Goal: Task Accomplishment & Management: Use online tool/utility

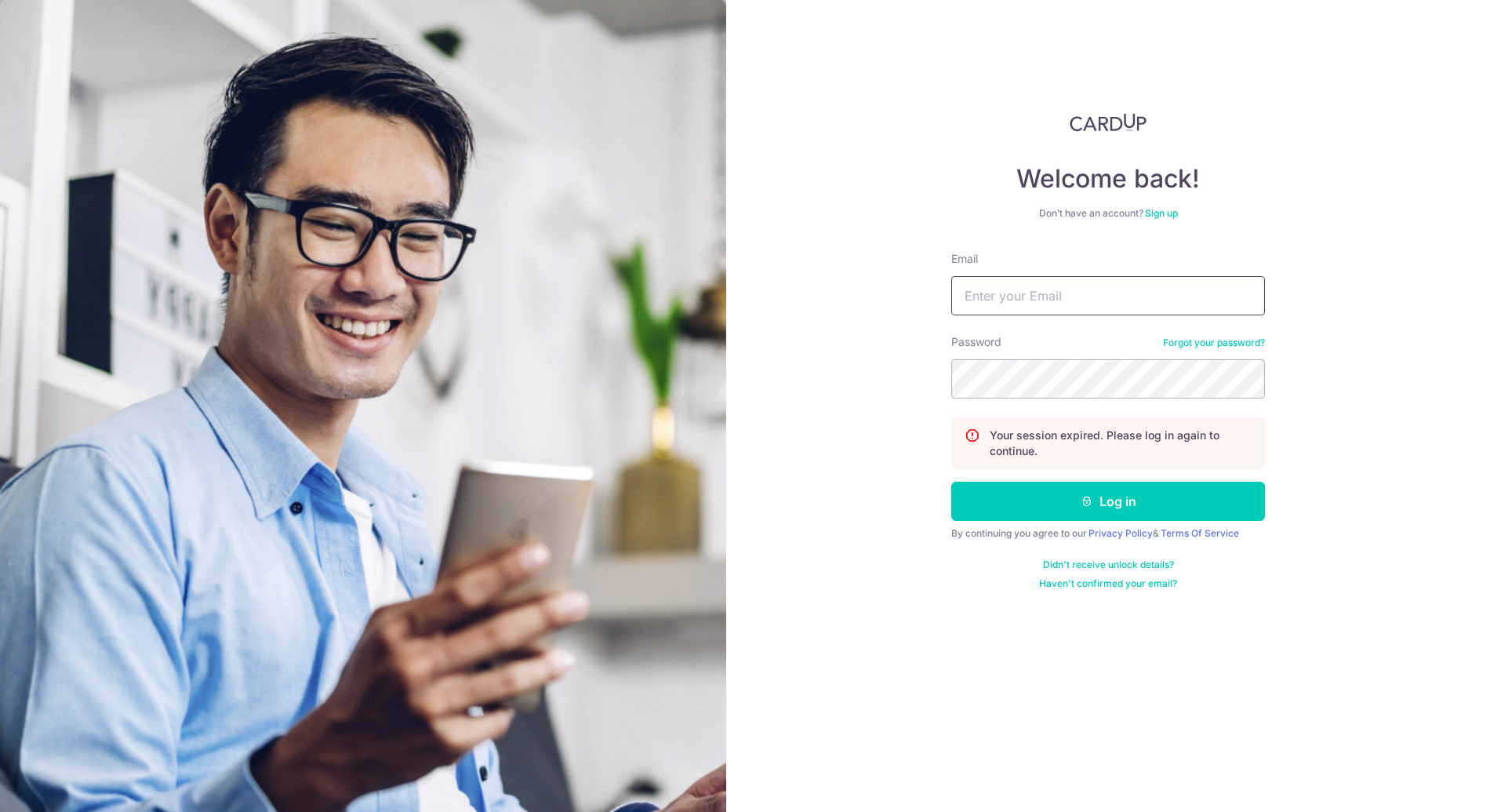
click at [1099, 299] on input "Email" at bounding box center [1108, 295] width 314 height 39
type input "[PERSON_NAME][EMAIL_ADDRESS][DOMAIN_NAME]"
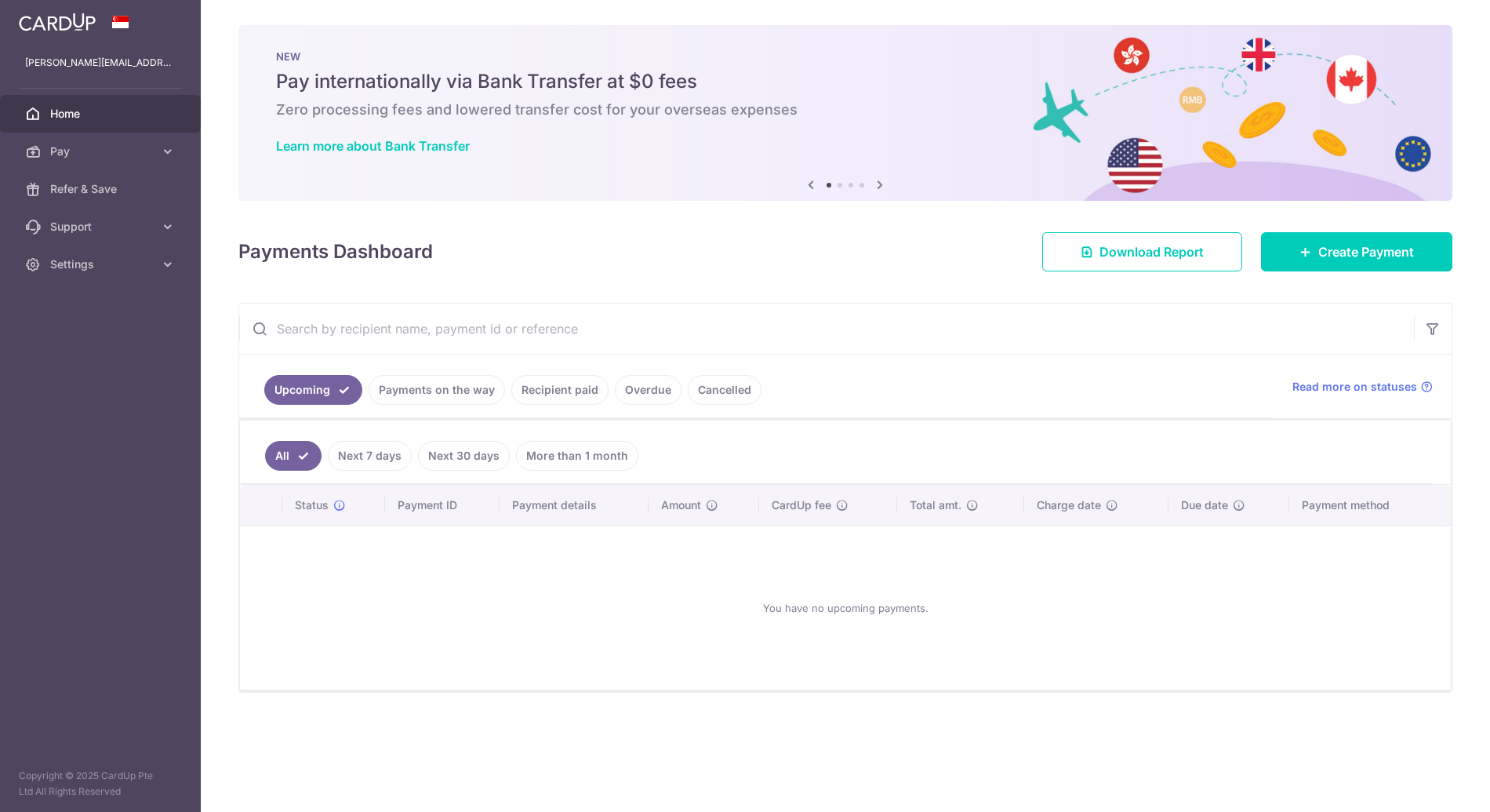
click at [925, 463] on ul "All Next 7 days Next 30 days More than 1 month" at bounding box center [836, 452] width 1192 height 63
click at [470, 232] on div "Payments Dashboard Download Report Create Payment" at bounding box center [845, 249] width 1214 height 45
click at [167, 153] on icon at bounding box center [167, 151] width 15 height 15
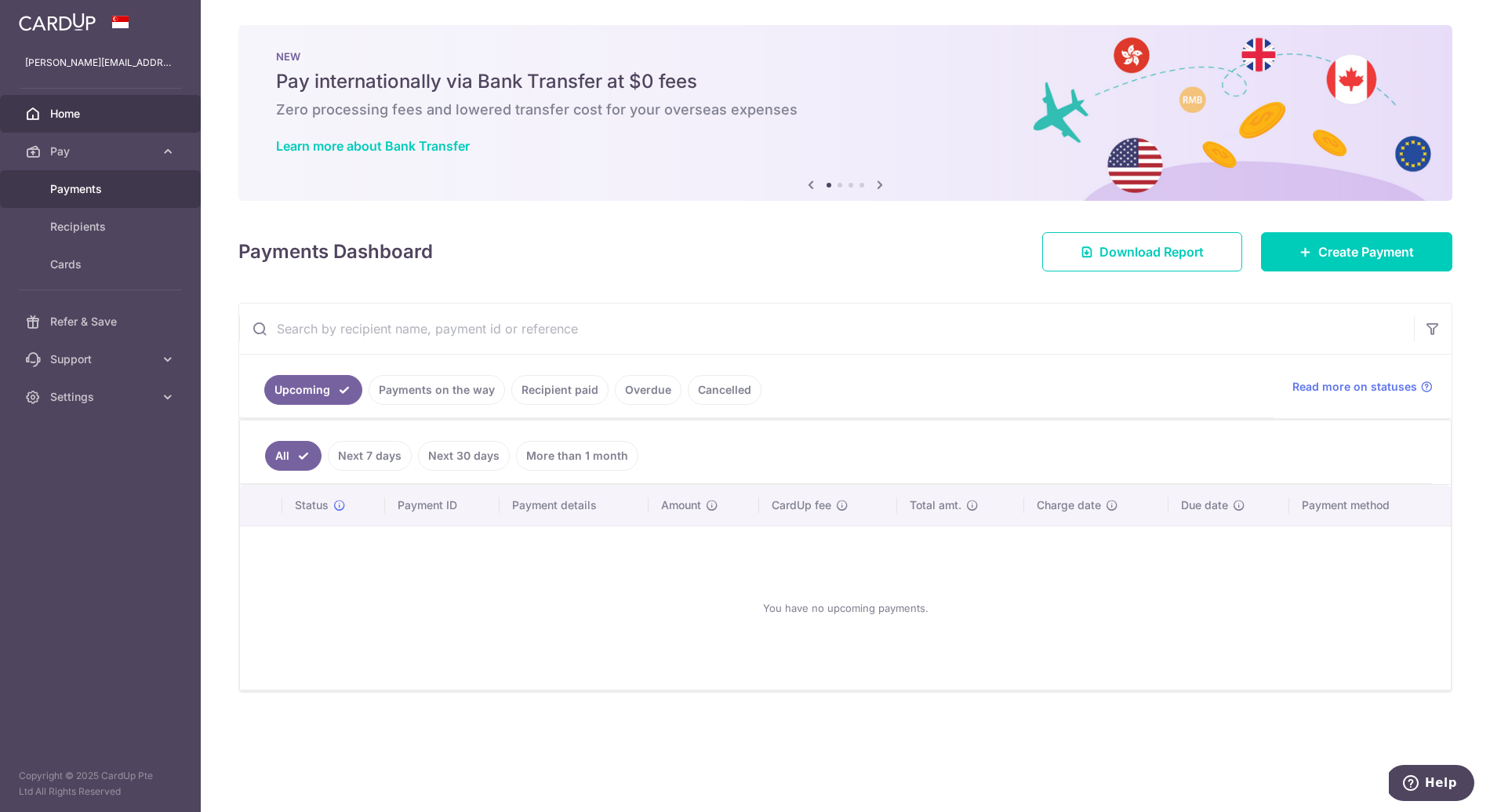
click at [86, 194] on span "Payments" at bounding box center [101, 188] width 103 height 15
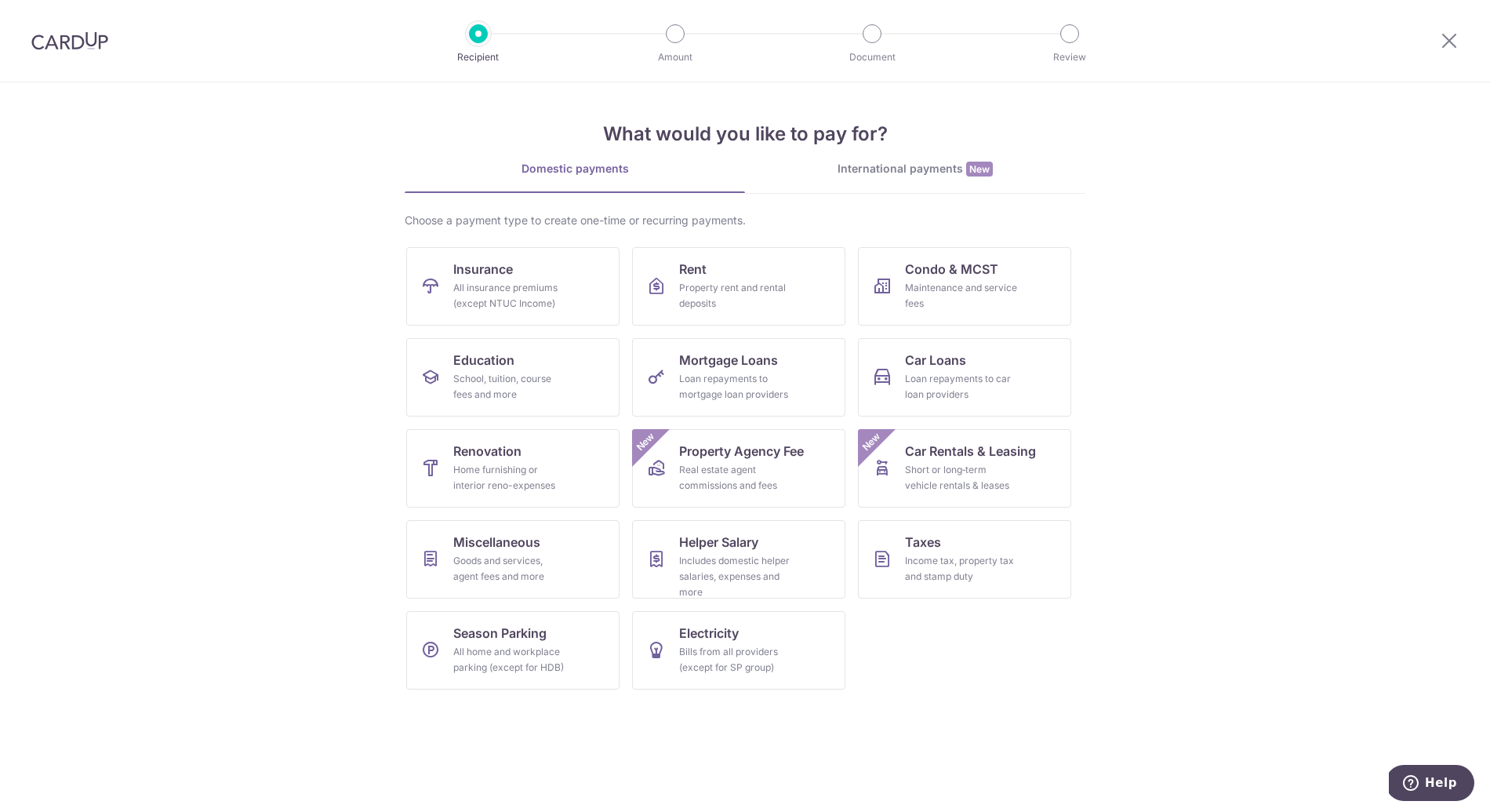
click at [1169, 504] on section "What would you like to pay for? Domestic payments International payments New Ch…" at bounding box center [745, 447] width 1490 height 730
